Goal: Check status: Check status

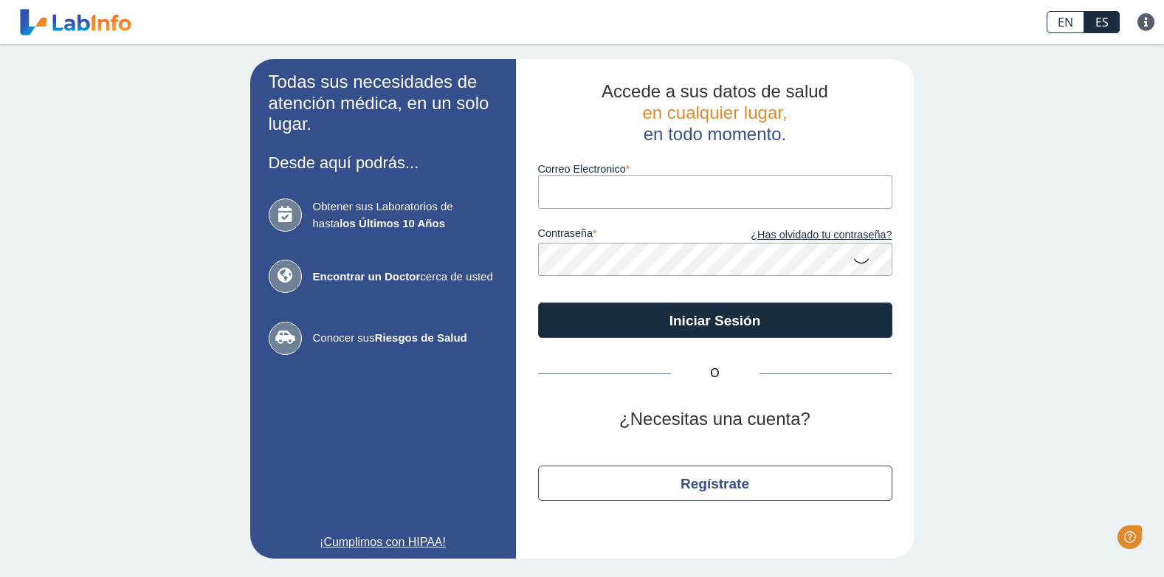
type input "[EMAIL_ADDRESS][PERSON_NAME][DOMAIN_NAME]"
click at [538, 303] on button "Iniciar Sesión" at bounding box center [715, 320] width 354 height 35
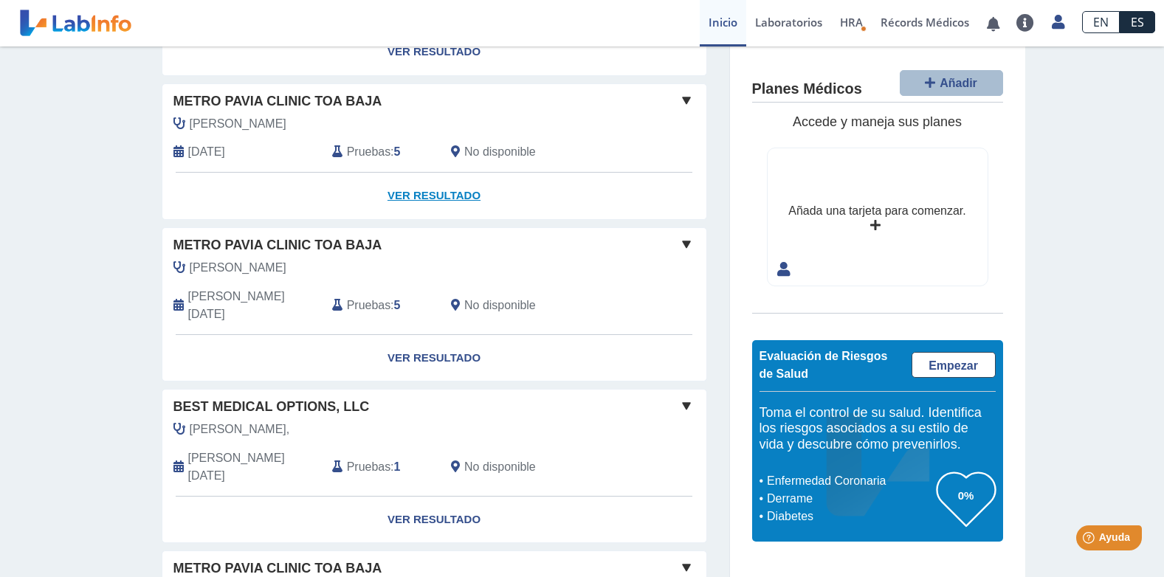
scroll to position [148, 0]
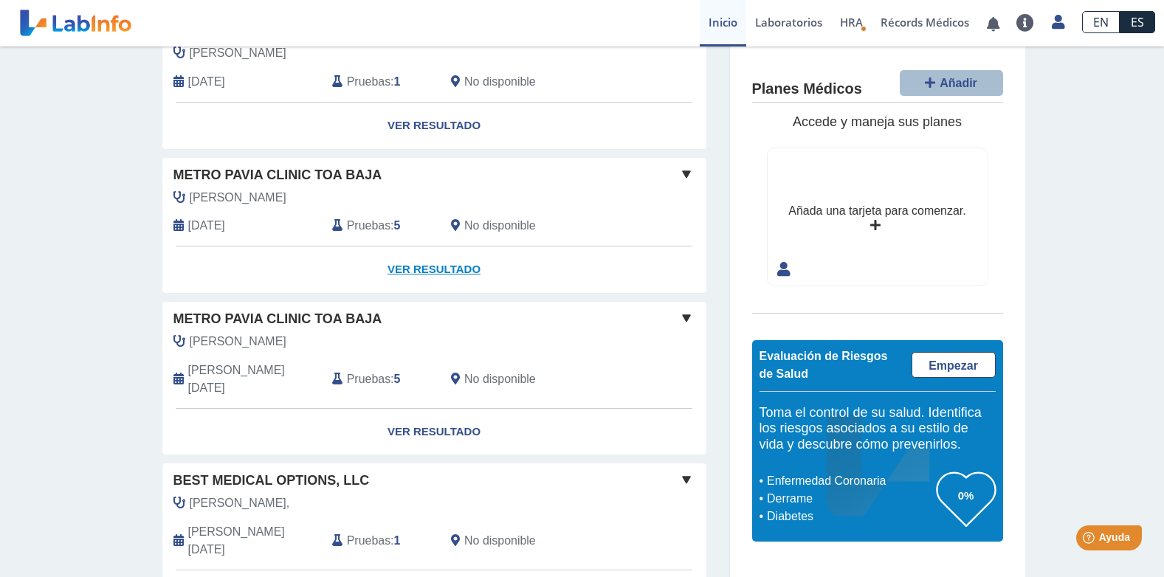
click at [423, 266] on link "Ver Resultado" at bounding box center [434, 269] width 544 height 46
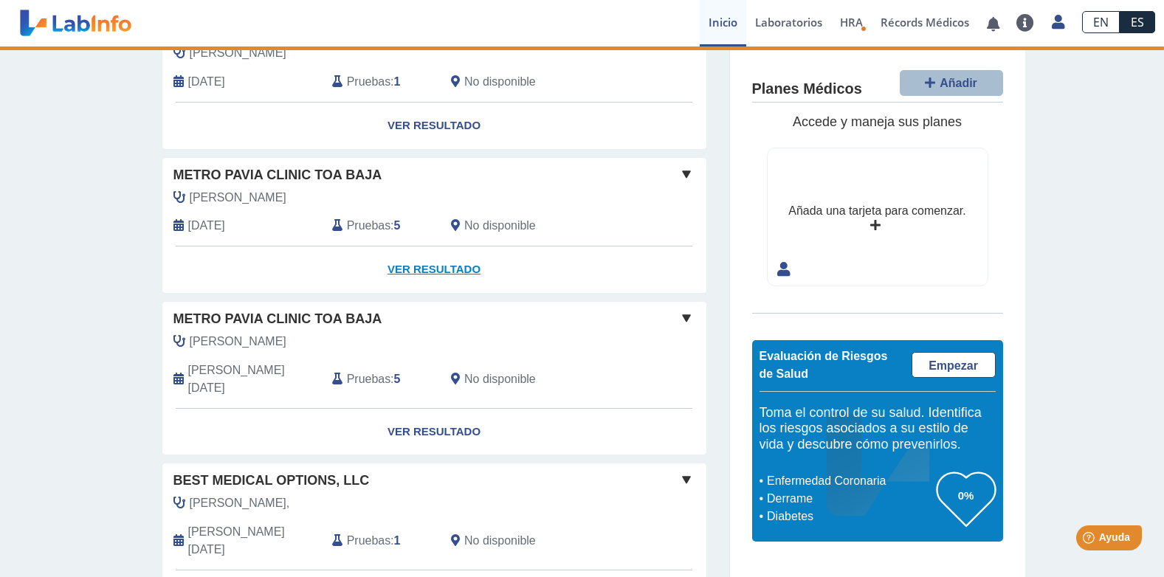
click at [420, 270] on link "Ver Resultado" at bounding box center [434, 269] width 544 height 46
click at [677, 173] on span at bounding box center [686, 174] width 18 height 18
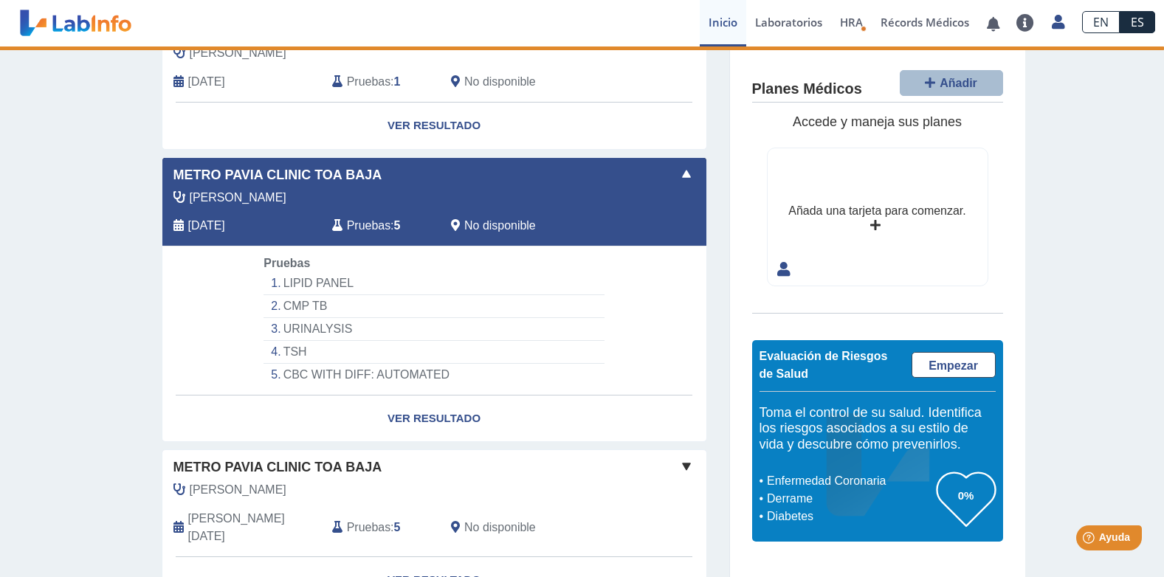
click at [677, 173] on span at bounding box center [686, 174] width 18 height 18
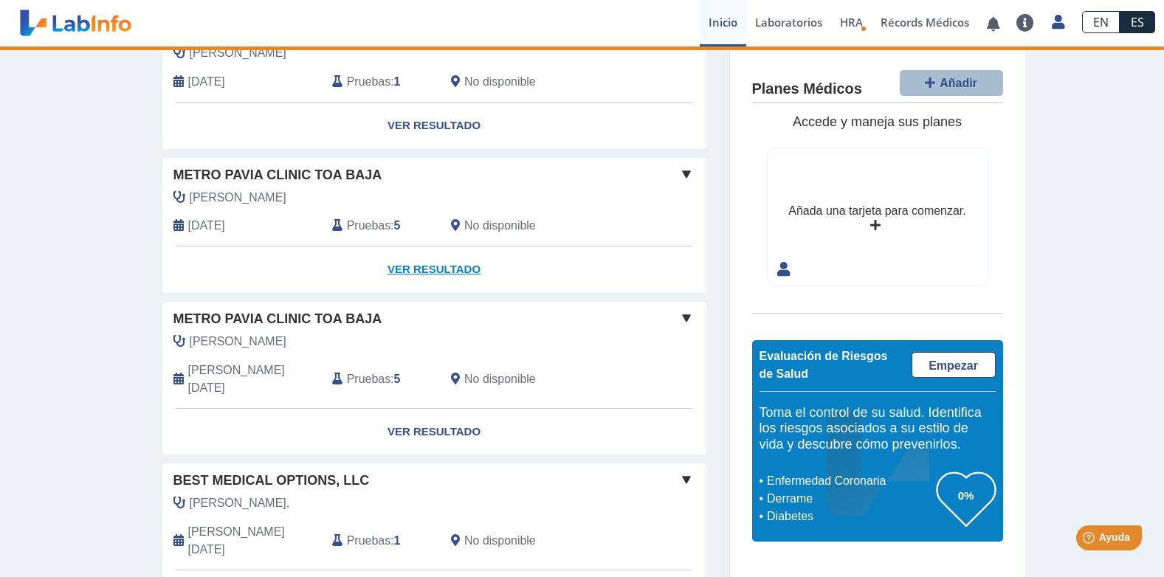
click at [432, 266] on link "Ver Resultado" at bounding box center [434, 269] width 544 height 46
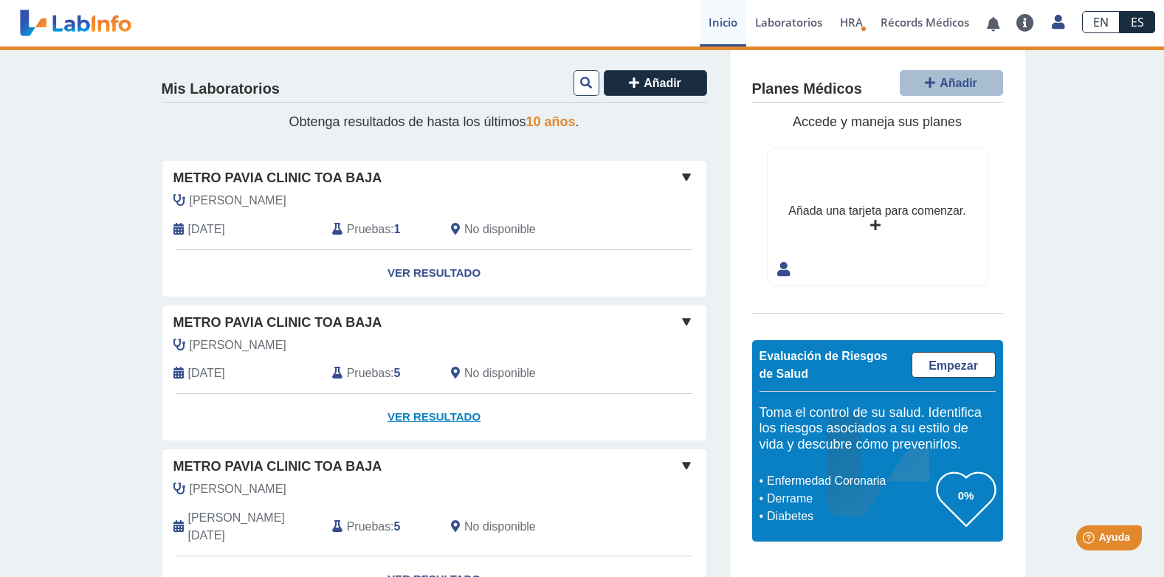
scroll to position [74, 0]
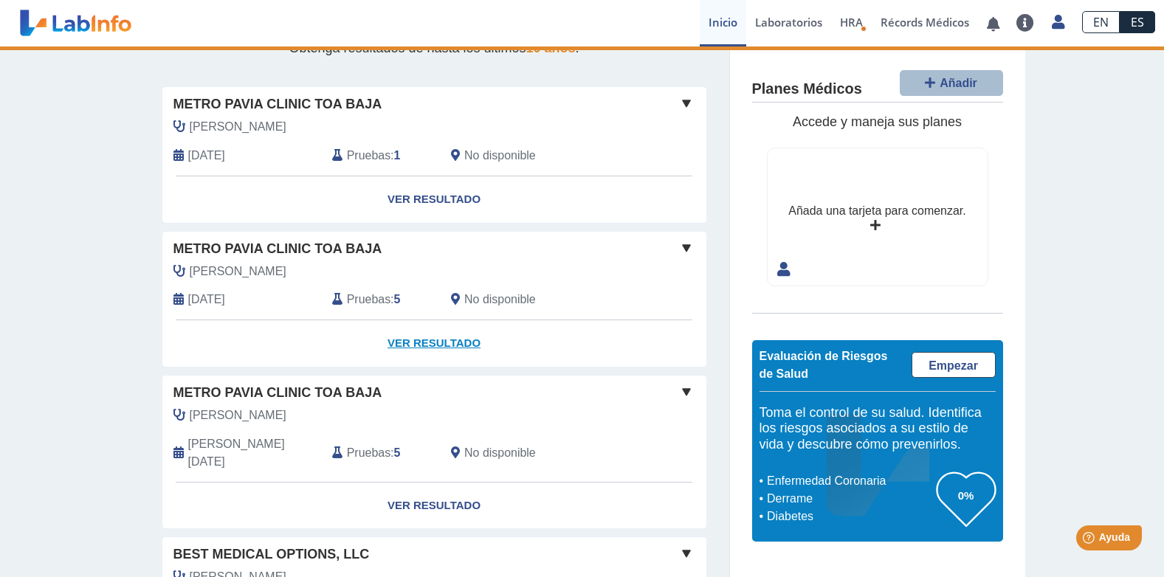
click at [419, 339] on link "Ver Resultado" at bounding box center [434, 343] width 544 height 46
click at [680, 246] on span at bounding box center [686, 248] width 18 height 18
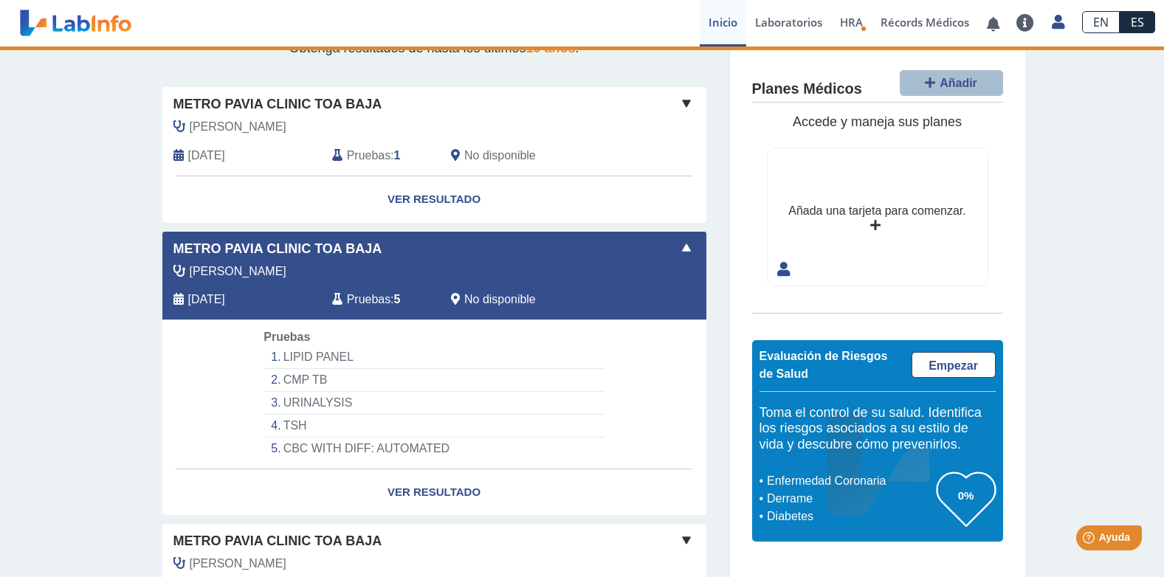
click at [311, 362] on li "LIPID PANEL" at bounding box center [433, 357] width 340 height 23
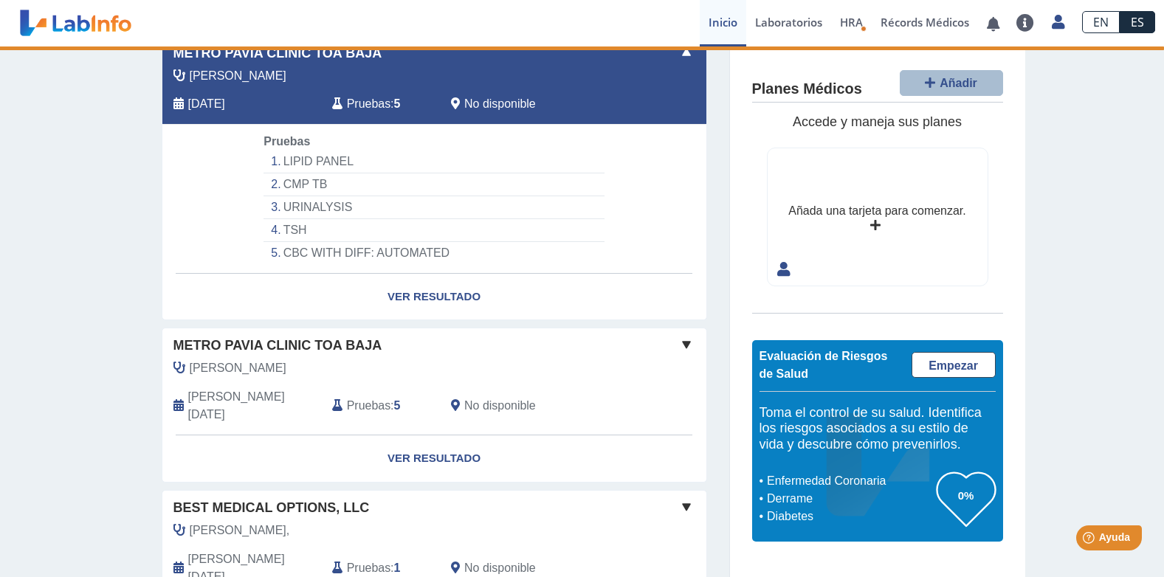
scroll to position [295, 0]
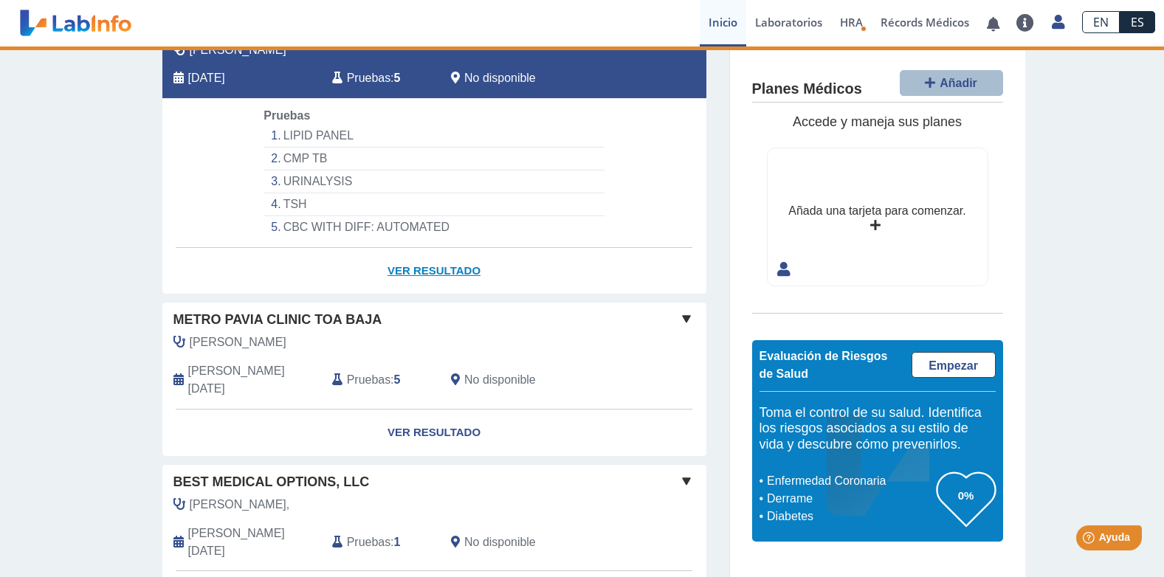
click at [431, 276] on link "Ver Resultado" at bounding box center [434, 271] width 544 height 46
click at [430, 272] on link "Ver Resultado" at bounding box center [434, 271] width 544 height 46
click at [429, 272] on link "Ver Resultado" at bounding box center [434, 271] width 544 height 46
drag, startPoint x: 412, startPoint y: 272, endPoint x: 404, endPoint y: 269, distance: 8.4
click at [404, 269] on link "Ver Resultado" at bounding box center [434, 271] width 544 height 46
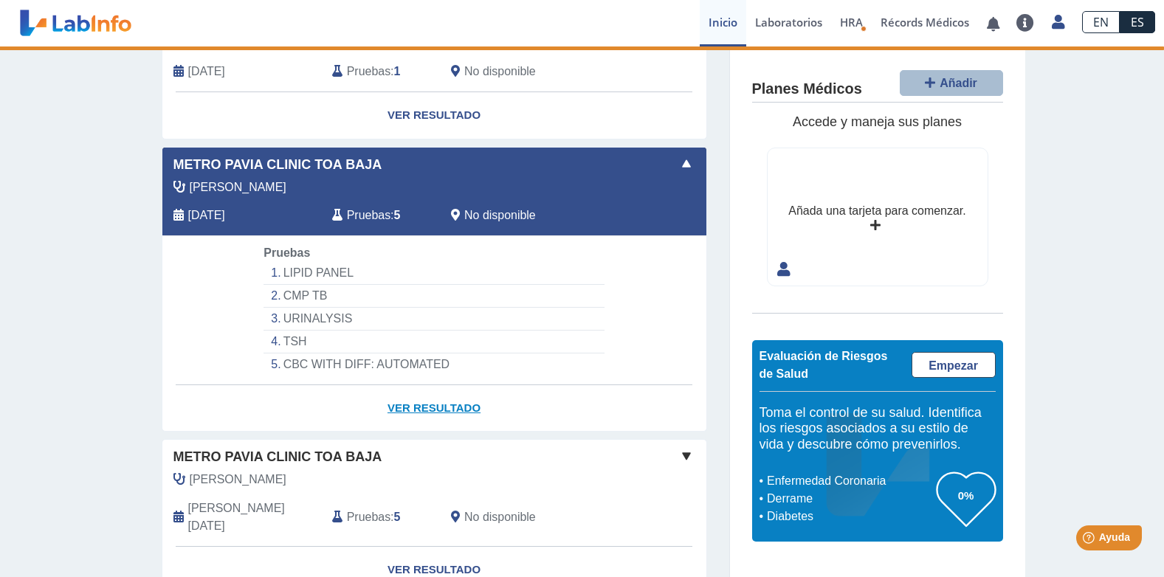
scroll to position [148, 0]
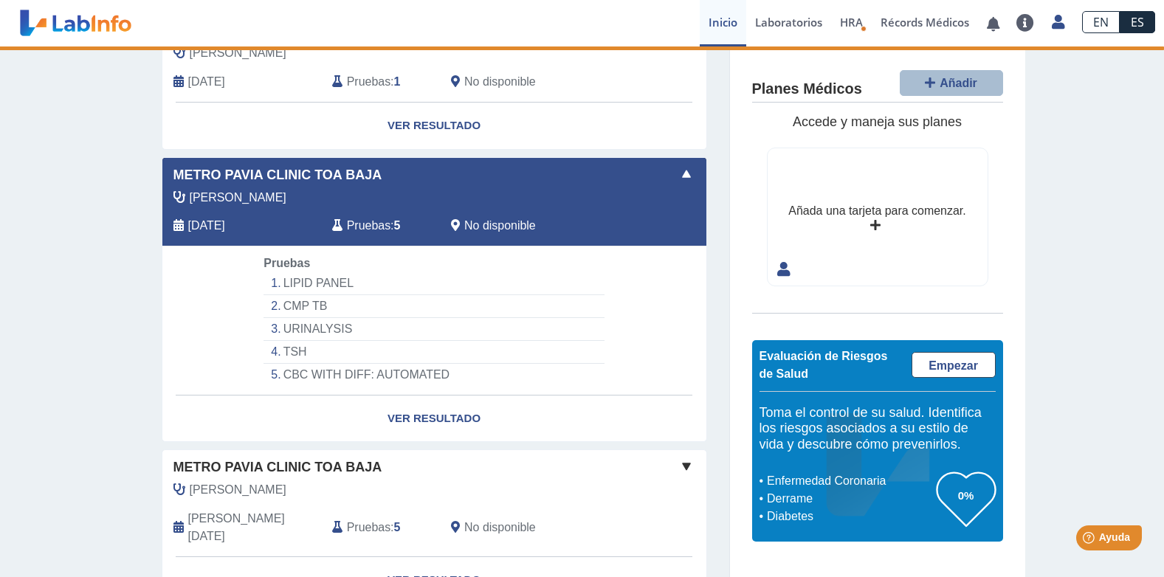
click at [677, 167] on span at bounding box center [686, 174] width 18 height 18
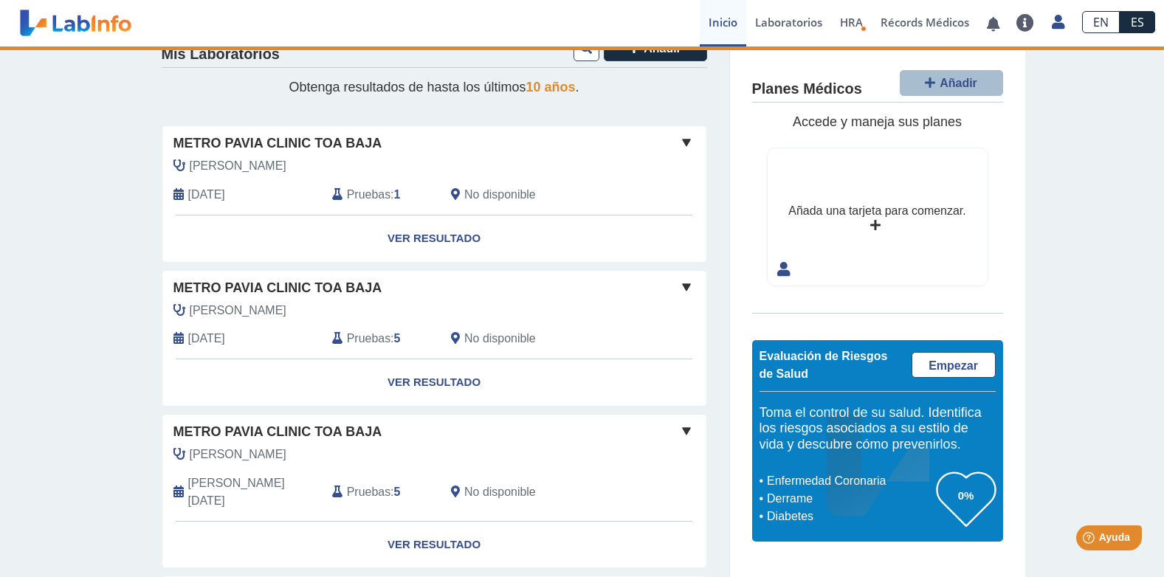
scroll to position [0, 0]
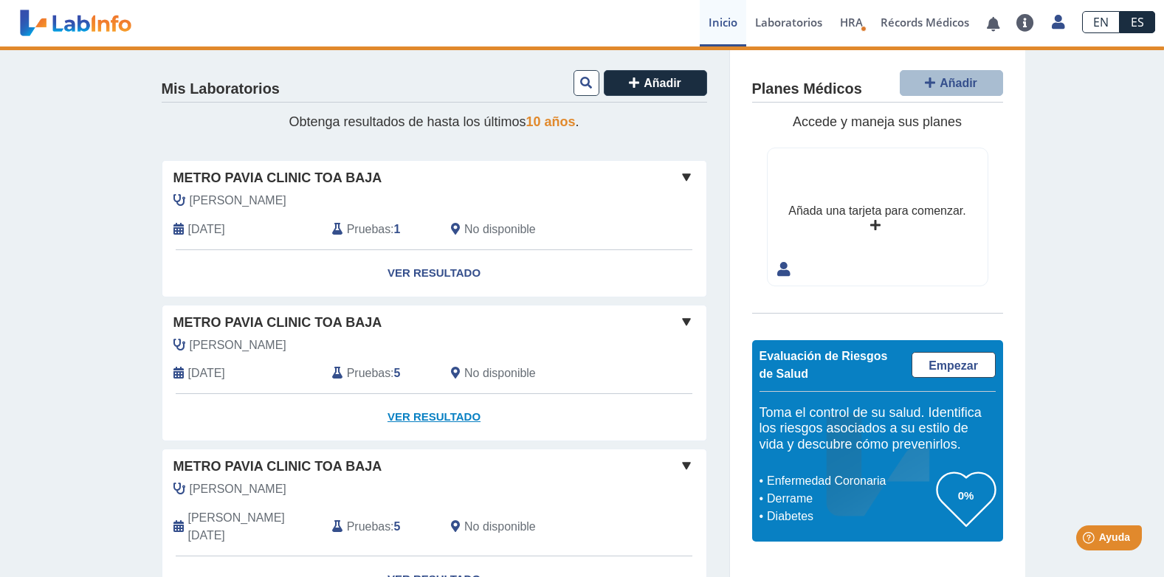
click at [421, 416] on link "Ver Resultado" at bounding box center [434, 417] width 544 height 46
select select "**********"
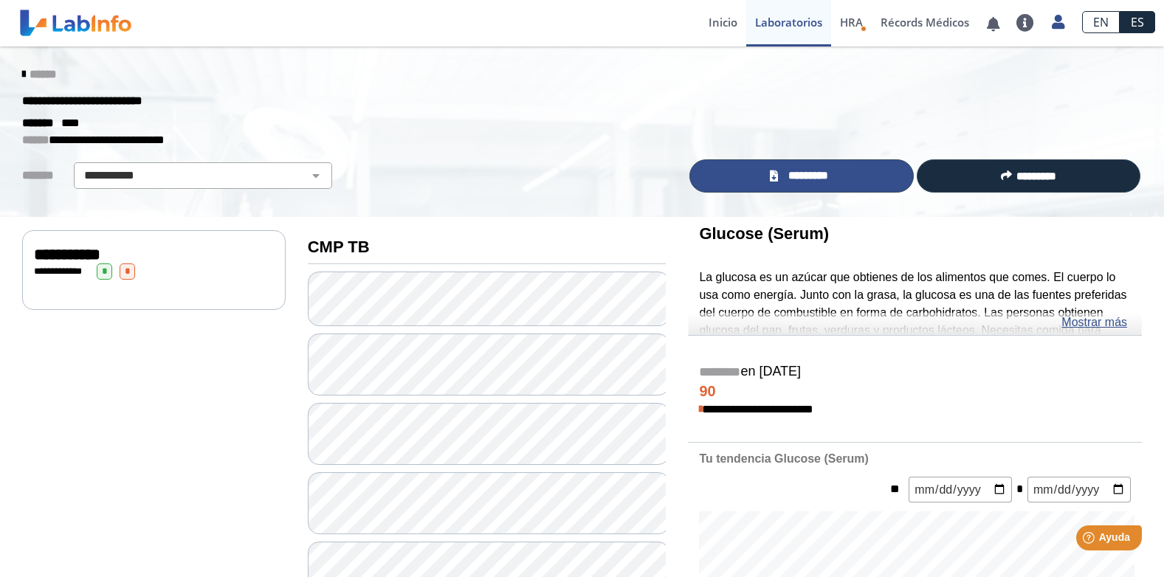
click at [795, 179] on span "*********" at bounding box center [807, 175] width 51 height 17
